Goal: Information Seeking & Learning: Learn about a topic

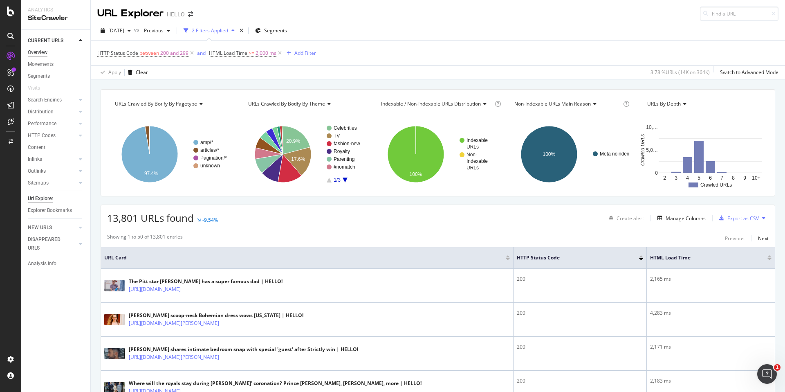
click at [40, 52] on div "Overview" at bounding box center [38, 52] width 20 height 9
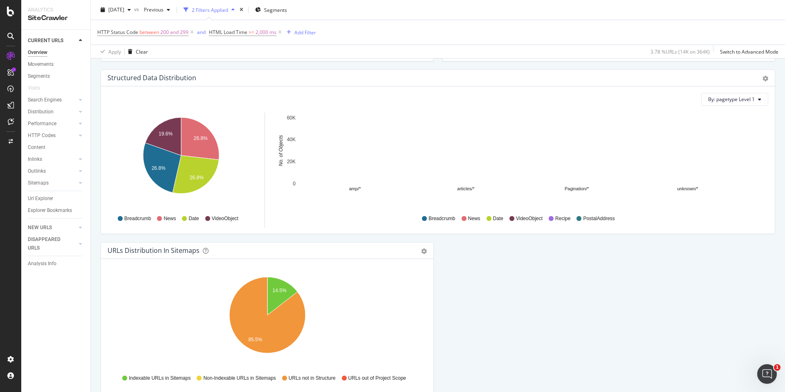
scroll to position [833, 0]
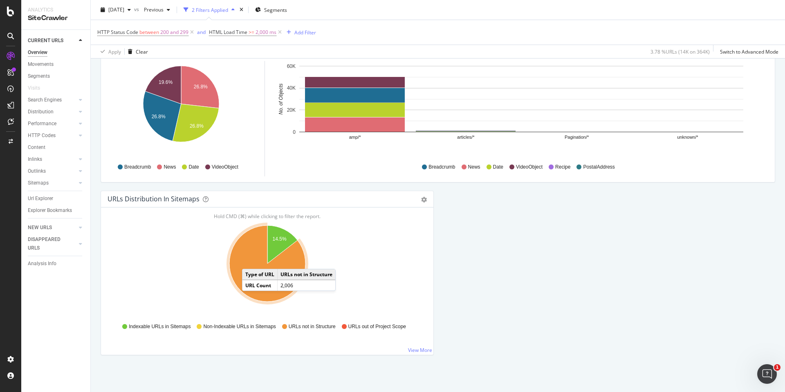
click at [250, 260] on icon "A chart." at bounding box center [267, 263] width 76 height 76
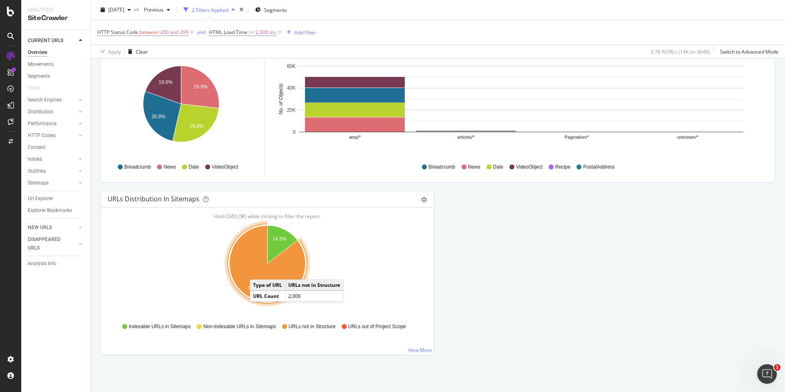
click at [258, 271] on icon "A chart." at bounding box center [267, 263] width 76 height 76
click at [245, 268] on icon "A chart." at bounding box center [267, 263] width 76 height 76
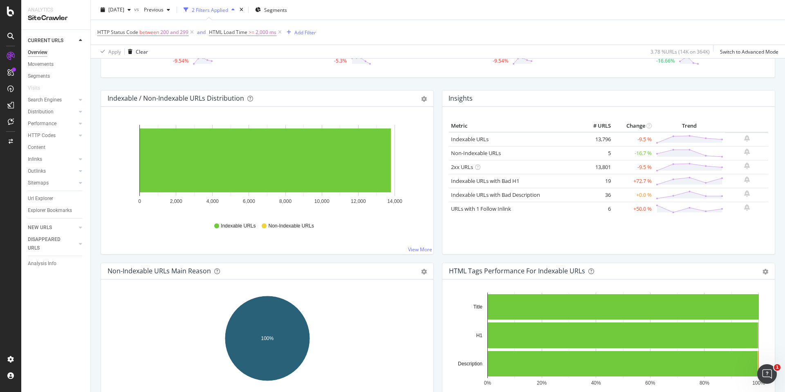
scroll to position [0, 0]
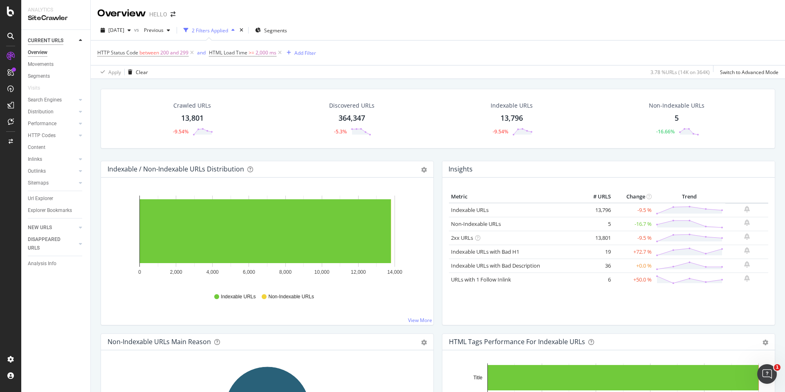
click at [40, 40] on div "CURRENT URLS" at bounding box center [46, 40] width 36 height 9
click at [190, 53] on icon at bounding box center [191, 53] width 7 height 8
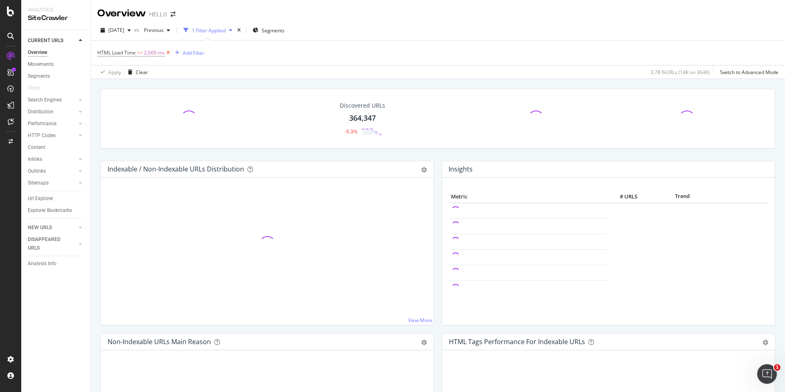
click at [166, 54] on icon at bounding box center [168, 53] width 7 height 8
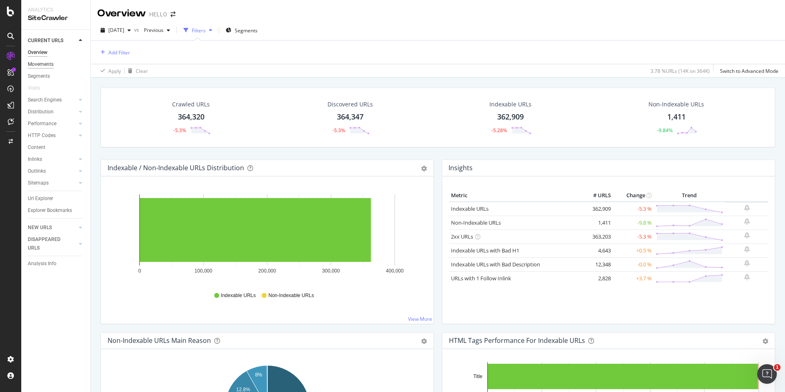
click at [46, 65] on div "Movements" at bounding box center [41, 64] width 26 height 9
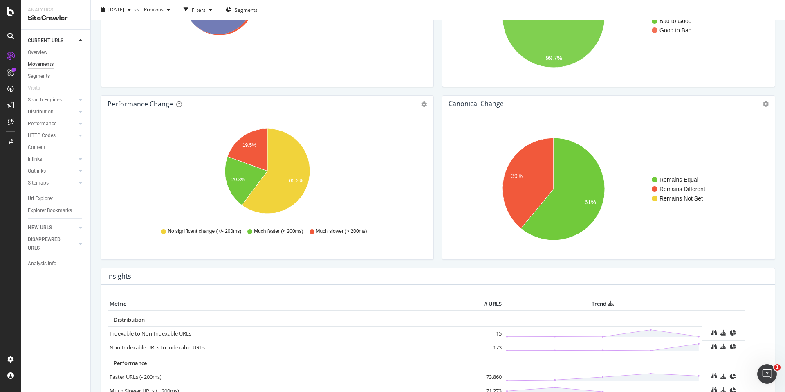
scroll to position [126, 0]
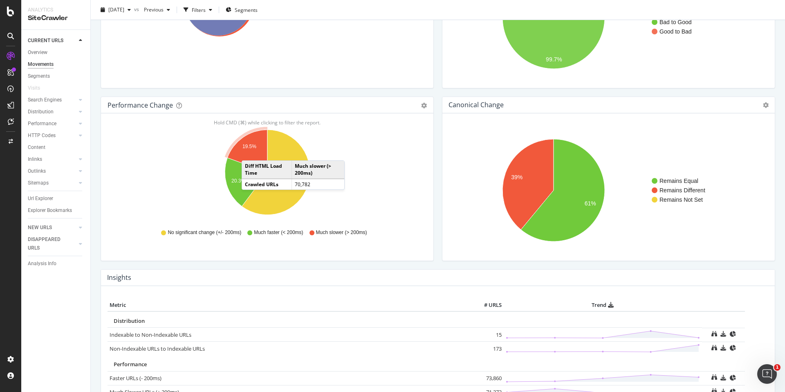
click at [250, 152] on icon "A chart." at bounding box center [247, 151] width 40 height 43
